Goal: Task Accomplishment & Management: Manage account settings

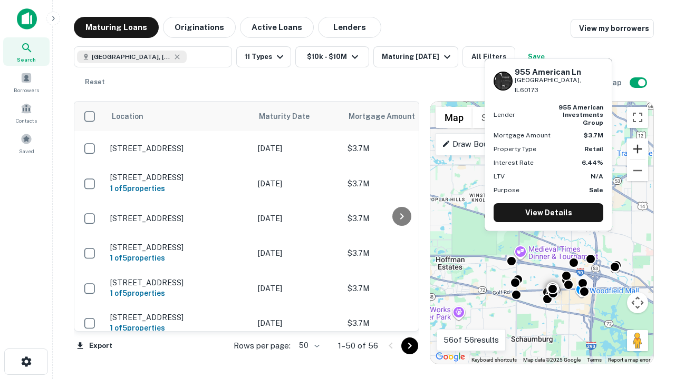
click at [637, 149] on button "Zoom in" at bounding box center [637, 149] width 21 height 21
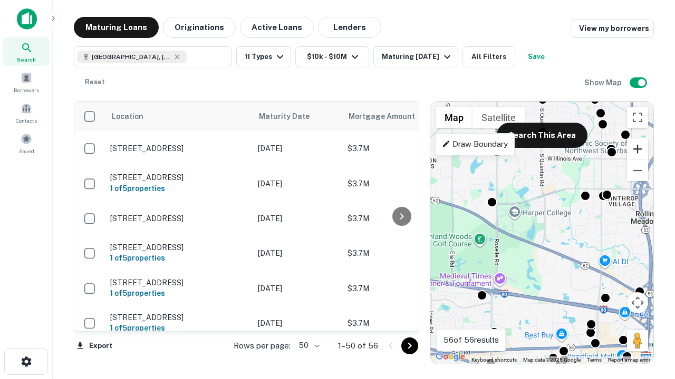
click at [637, 149] on button "Zoom in" at bounding box center [637, 149] width 21 height 21
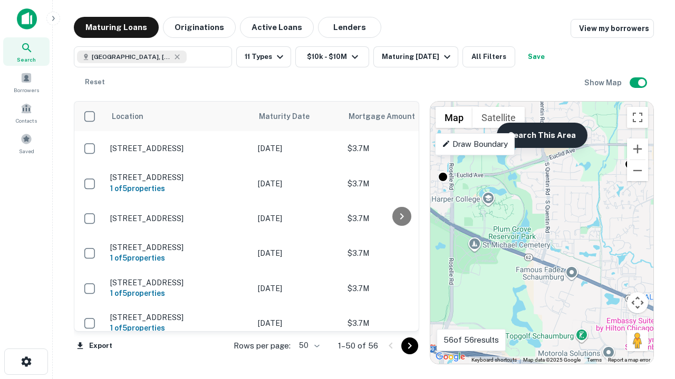
click at [541, 135] on button "Search This Area" at bounding box center [541, 135] width 91 height 25
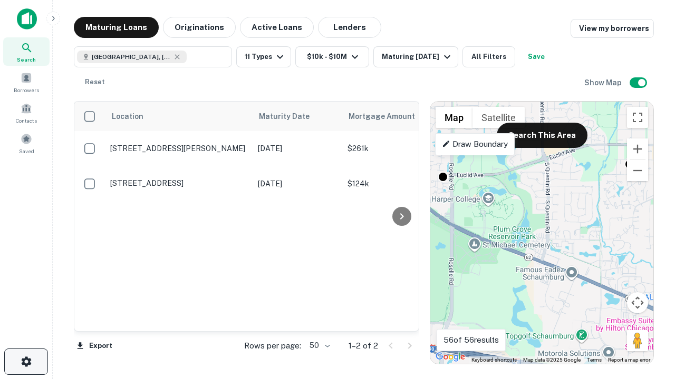
click at [26, 362] on icon "button" at bounding box center [26, 362] width 13 height 13
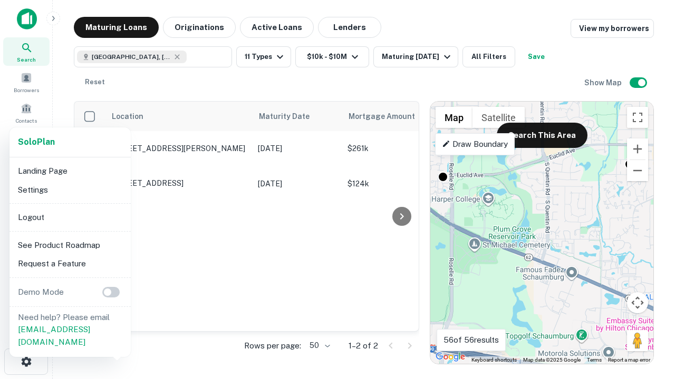
click at [70, 217] on li "Logout" at bounding box center [70, 217] width 113 height 19
